Goal: Complete application form: Complete application form

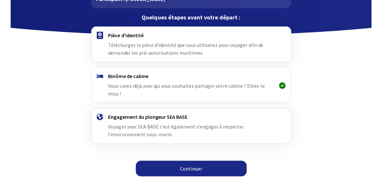
scroll to position [54, 0]
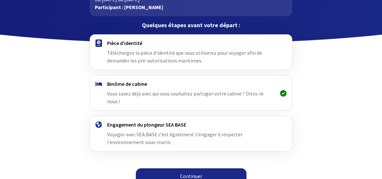
click at [208, 168] on link "Continuer" at bounding box center [191, 175] width 111 height 15
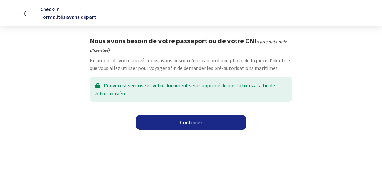
click at [187, 124] on link "Continuer" at bounding box center [191, 121] width 111 height 15
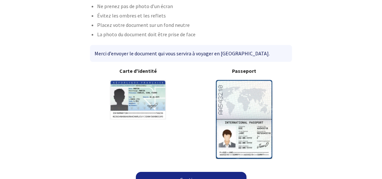
scroll to position [63, 0]
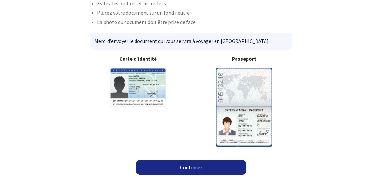
click at [175, 160] on link "Continuer" at bounding box center [191, 166] width 111 height 15
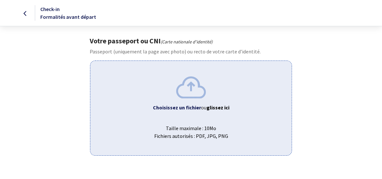
click at [193, 98] on div "Choisissez un fichier ou glissez ici Taille maximale : 10Mo Fichiers autorisés …" at bounding box center [191, 107] width 202 height 95
click at [152, 87] on div "Choisissez un fichier ou glissez ici Taille maximale : 10Mo Fichiers autorisés …" at bounding box center [191, 107] width 202 height 95
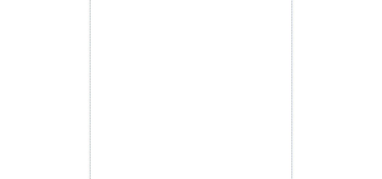
scroll to position [242, 0]
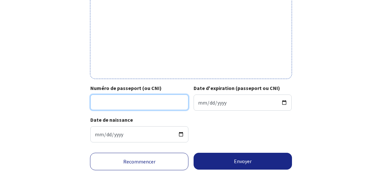
click at [124, 97] on input "Numéro de passeport (ou CNI)" at bounding box center [139, 101] width 98 height 15
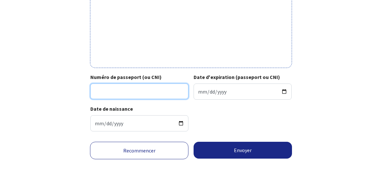
scroll to position [254, 0]
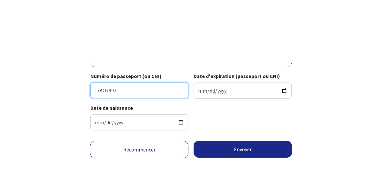
type input "17AO7993"
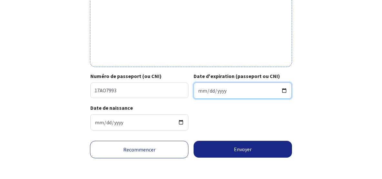
click at [207, 87] on input "Date d'expiration (passeport ou CNI)" at bounding box center [243, 90] width 98 height 16
click at [199, 88] on input "Date d'expiration (passeport ou CNI)" at bounding box center [243, 90] width 98 height 16
type input "2027-01-09"
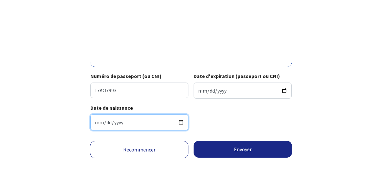
click at [134, 119] on input "1964-02-18" at bounding box center [139, 122] width 98 height 16
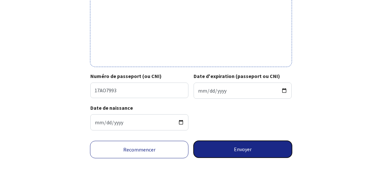
click at [236, 150] on button "Envoyer" at bounding box center [243, 148] width 98 height 17
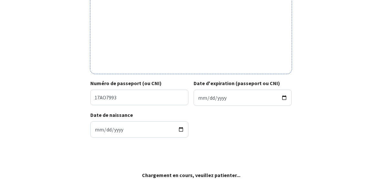
scroll to position [245, 0]
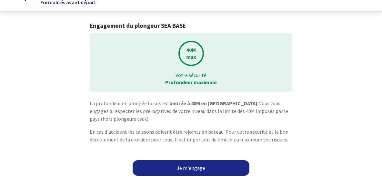
scroll to position [15, 0]
click at [196, 160] on link "Je m'engage" at bounding box center [191, 166] width 117 height 15
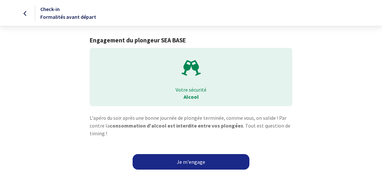
click at [196, 160] on link "Je m'engage" at bounding box center [191, 161] width 117 height 15
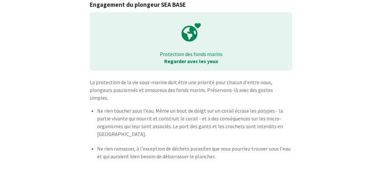
scroll to position [52, 0]
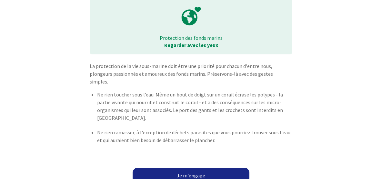
click at [188, 167] on link "Je m'engage" at bounding box center [191, 174] width 117 height 15
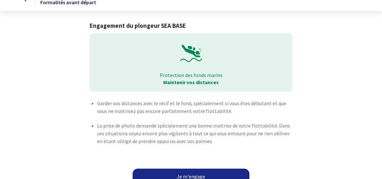
scroll to position [23, 0]
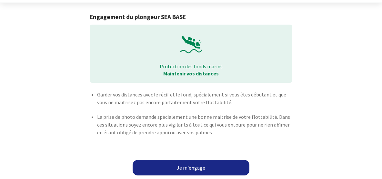
click at [176, 162] on link "Je m'engage" at bounding box center [191, 166] width 117 height 15
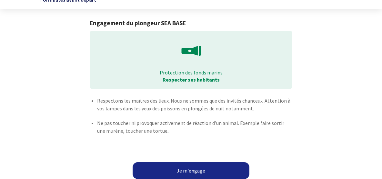
scroll to position [25, 0]
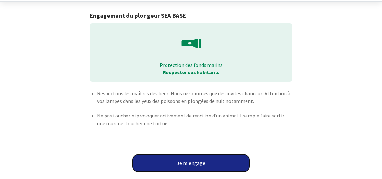
click at [182, 160] on button "Je m'engage" at bounding box center [191, 162] width 117 height 17
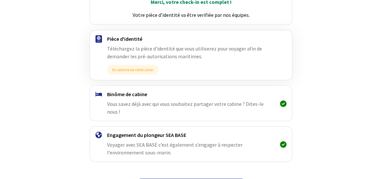
scroll to position [114, 0]
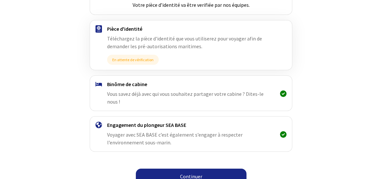
click at [187, 168] on link "Continuer" at bounding box center [191, 175] width 111 height 15
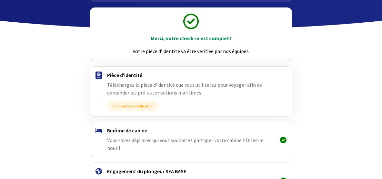
scroll to position [114, 0]
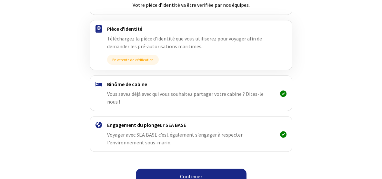
click at [202, 168] on link "Continuer" at bounding box center [191, 175] width 111 height 15
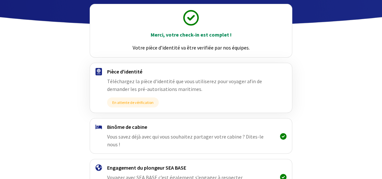
scroll to position [114, 0]
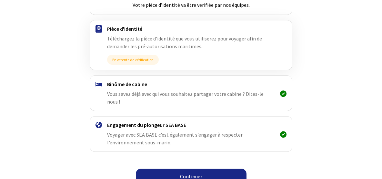
click at [180, 168] on link "Continuer" at bounding box center [191, 175] width 111 height 15
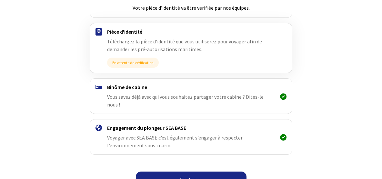
scroll to position [114, 0]
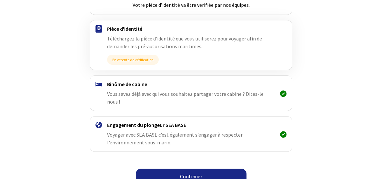
click at [185, 168] on link "Continuer" at bounding box center [191, 175] width 111 height 15
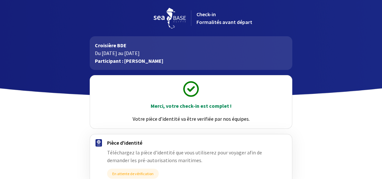
scroll to position [114, 0]
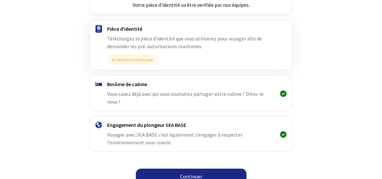
click at [183, 168] on link "Continuer" at bounding box center [191, 175] width 111 height 15
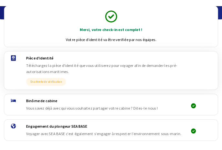
scroll to position [67, 0]
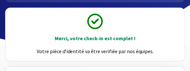
click at [167, 57] on div "Merci, votre check-in est complet ! Votre pièce d’identité va être verifiée par…" at bounding box center [95, 34] width 180 height 53
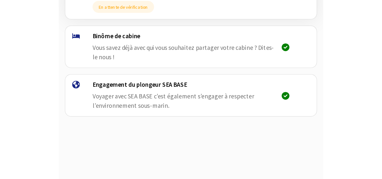
scroll to position [114, 0]
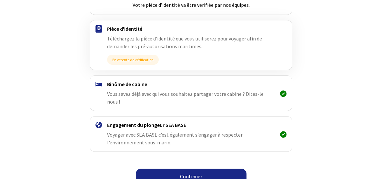
click at [191, 168] on link "Continuer" at bounding box center [191, 175] width 111 height 15
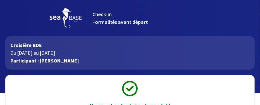
drag, startPoint x: 227, startPoint y: 36, endPoint x: 215, endPoint y: -53, distance: 90.2
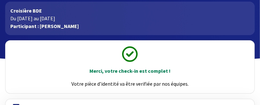
scroll to position [156, 0]
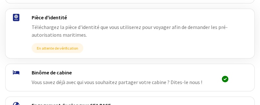
drag, startPoint x: 191, startPoint y: 27, endPoint x: 186, endPoint y: -6, distance: 33.7
click at [186, 0] on div "Merci, votre check-in est complet ! Votre pièce d’identité va être verifiée par…" at bounding box center [130, 41] width 260 height 193
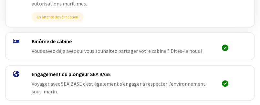
click at [136, 99] on div "Engagement du plongeur SEA BASE Voyager avec SEA BASE c’est également s’engager…" at bounding box center [130, 83] width 259 height 35
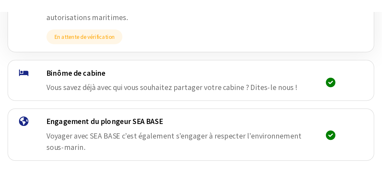
scroll to position [114, 0]
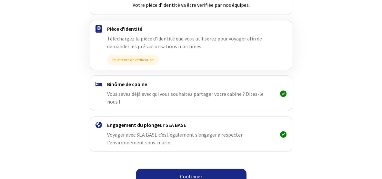
click at [190, 168] on link "Continuer" at bounding box center [191, 175] width 111 height 15
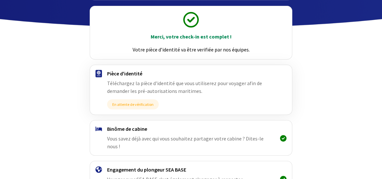
scroll to position [114, 0]
